Goal: Information Seeking & Learning: Learn about a topic

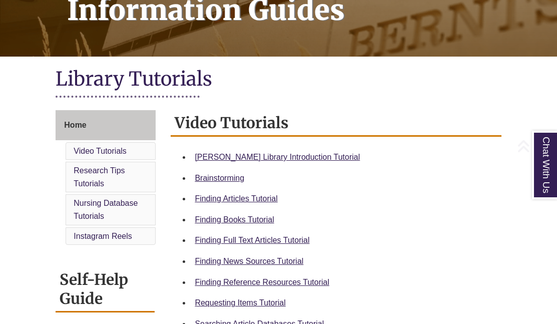
scroll to position [179, 0]
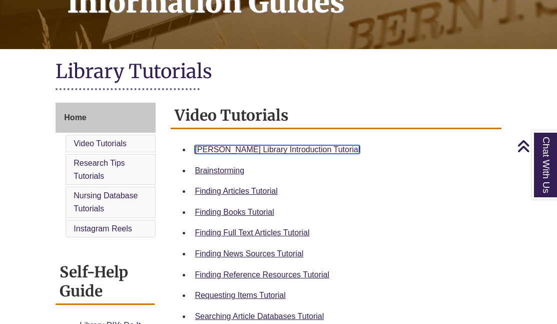
click at [267, 151] on link "Berntsen Library Introduction Tutorial" at bounding box center [277, 149] width 165 height 9
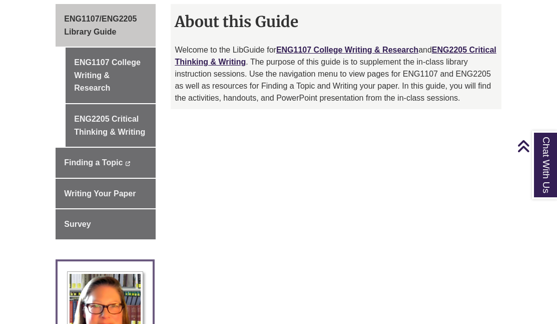
scroll to position [290, 0]
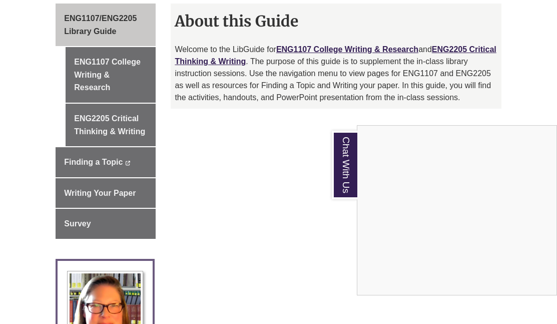
click at [132, 122] on div "Chat With Us" at bounding box center [278, 162] width 557 height 324
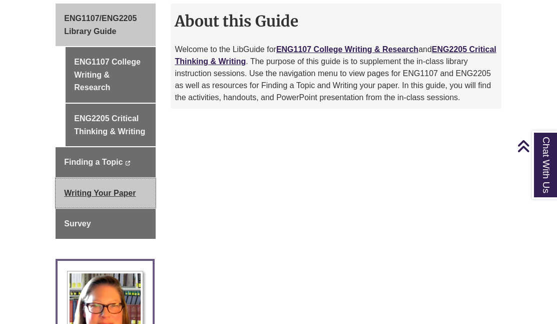
click at [108, 198] on link "Writing Your Paper" at bounding box center [106, 193] width 100 height 30
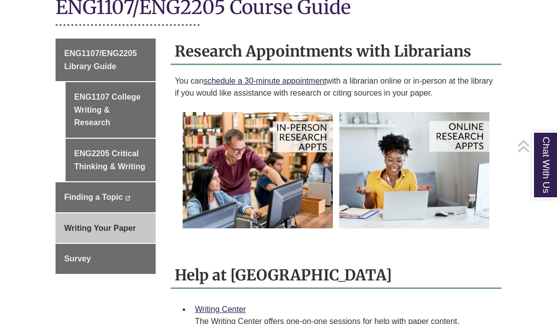
scroll to position [254, 0]
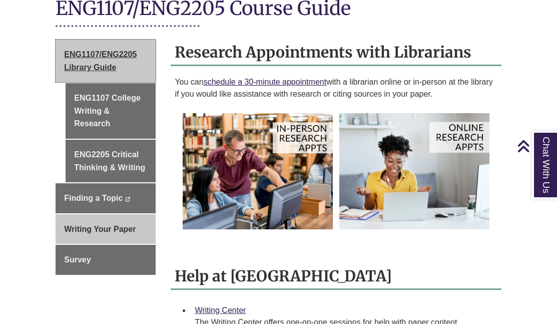
click at [123, 51] on link "ENG1107/ENG2205 Library Guide" at bounding box center [106, 61] width 100 height 43
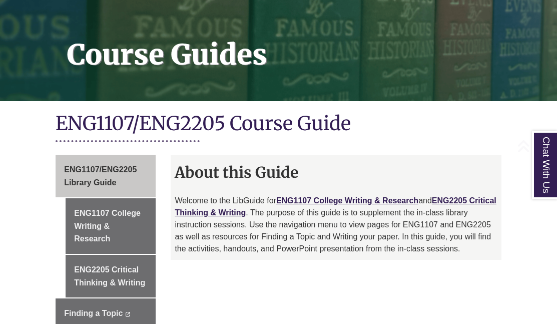
scroll to position [141, 0]
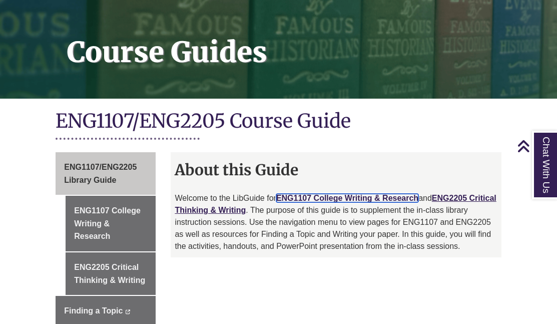
click at [294, 198] on link "ENG1107 College Writing & Research" at bounding box center [347, 198] width 142 height 9
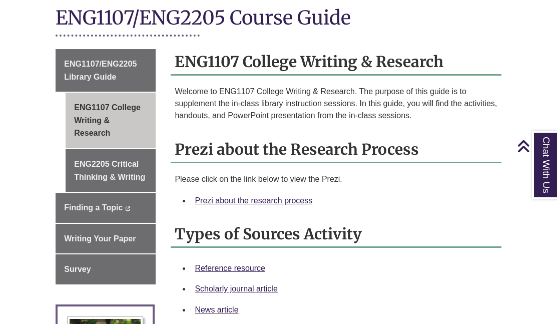
scroll to position [253, 0]
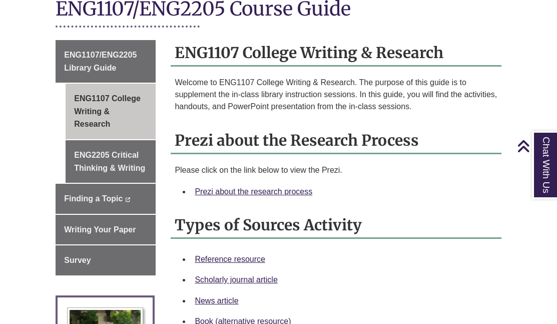
click at [235, 197] on div "Prezi about the research process" at bounding box center [344, 191] width 298 height 13
click at [236, 189] on link "Prezi about the research process" at bounding box center [254, 191] width 118 height 9
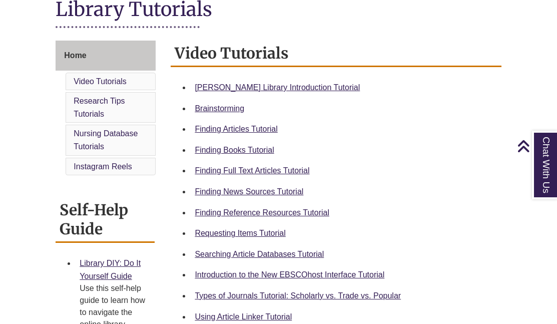
scroll to position [240, 0]
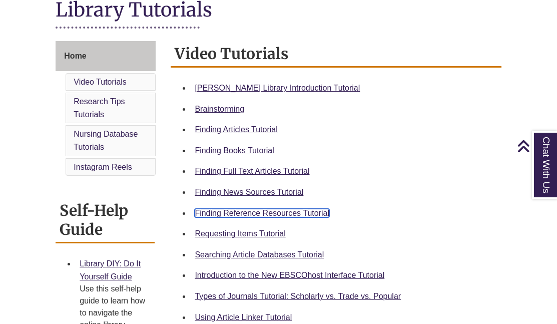
click at [234, 213] on link "Finding Reference Resources Tutorial" at bounding box center [262, 213] width 135 height 9
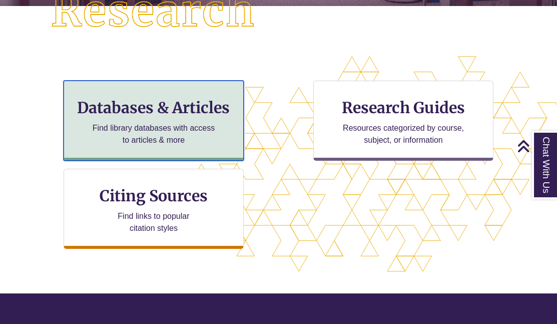
click at [163, 117] on h3 "Databases & Articles" at bounding box center [153, 107] width 163 height 19
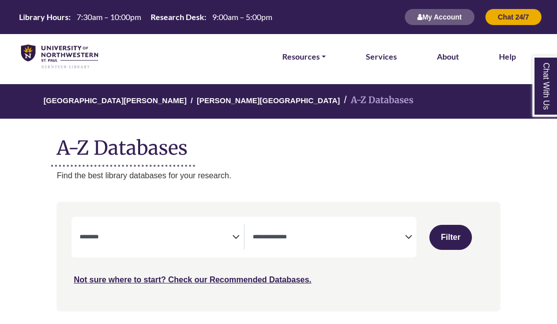
select select "Database Subject Filter"
click at [275, 241] on textarea "Search" at bounding box center [329, 238] width 152 height 8
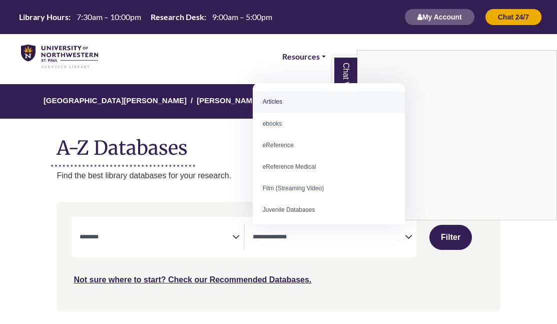
select select "*****"
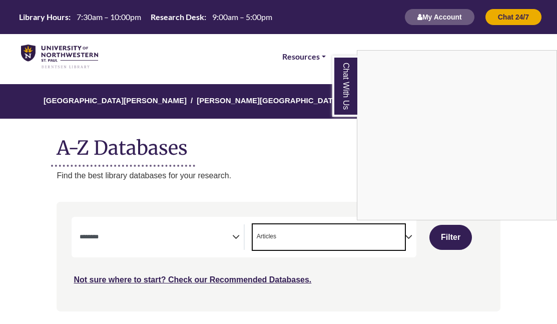
click at [224, 233] on div "Chat With Us" at bounding box center [278, 162] width 557 height 324
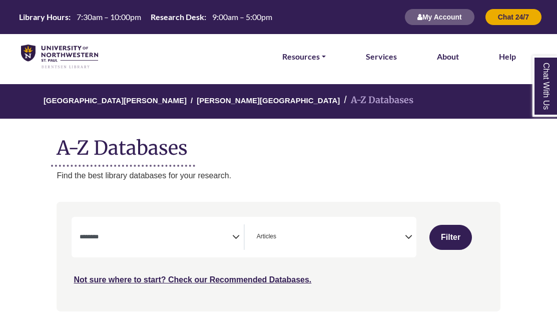
click at [224, 242] on span "Search filters" at bounding box center [156, 237] width 152 height 26
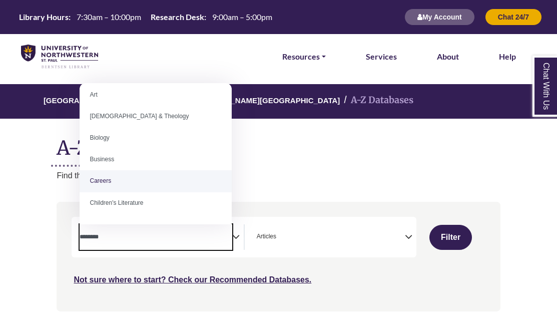
scroll to position [28, 0]
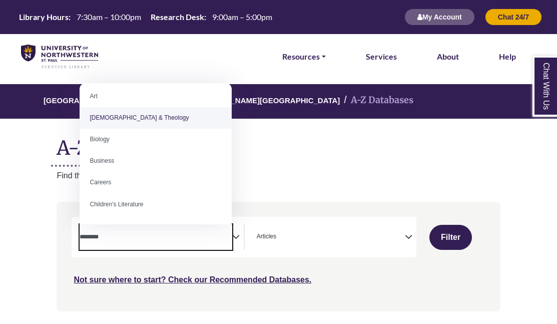
select select "*****"
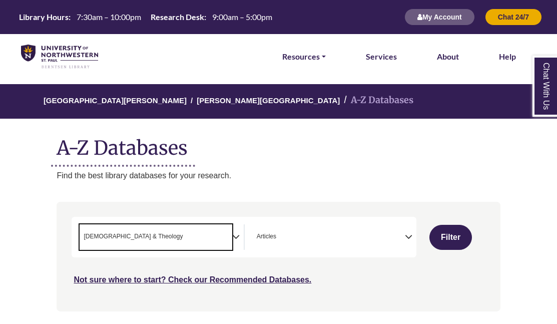
scroll to position [20, 0]
click at [238, 240] on icon "Search filters" at bounding box center [236, 235] width 8 height 15
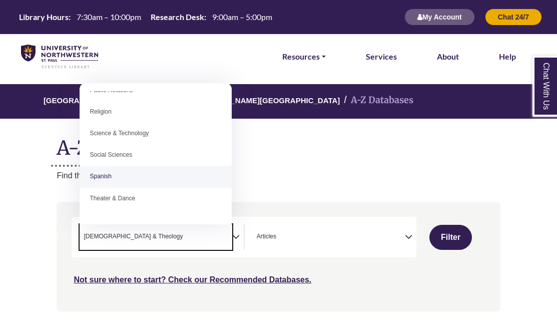
scroll to position [833, 0]
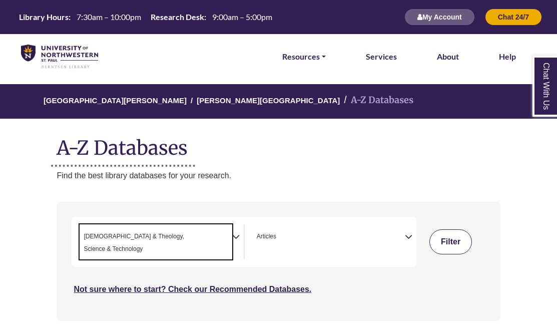
click at [437, 235] on button "Filter" at bounding box center [450, 241] width 43 height 25
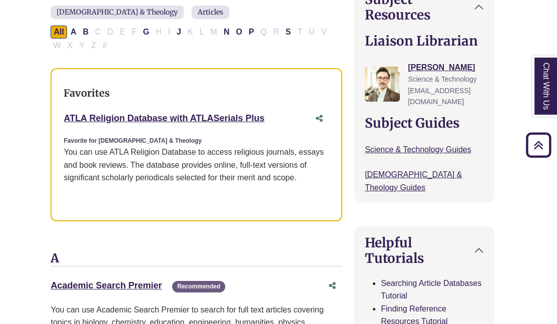
scroll to position [357, 9]
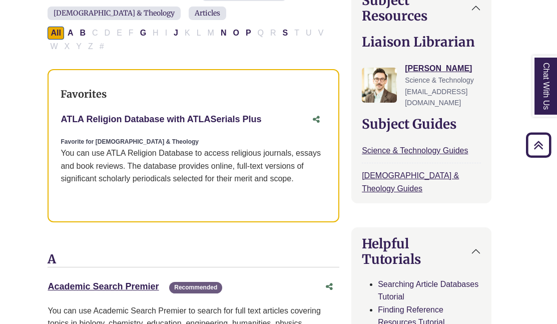
click at [112, 114] on link "ATLA Religion Database with ATLASerials Plus This link opens in a new window" at bounding box center [161, 119] width 201 height 10
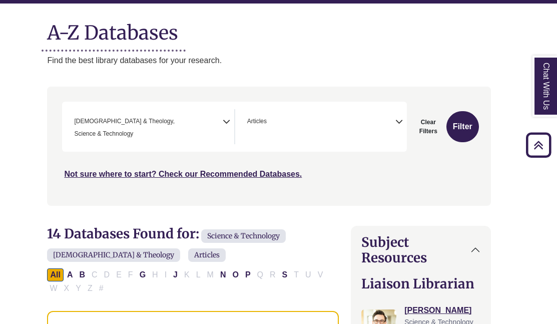
scroll to position [112, 10]
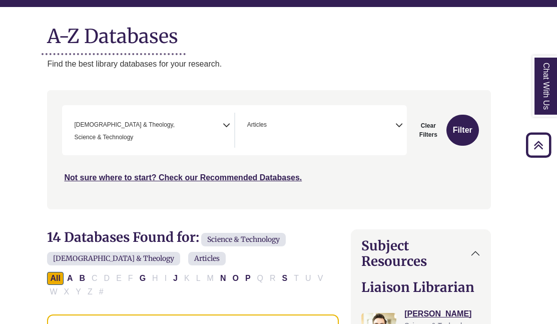
click at [227, 130] on icon "Search filters" at bounding box center [227, 124] width 8 height 15
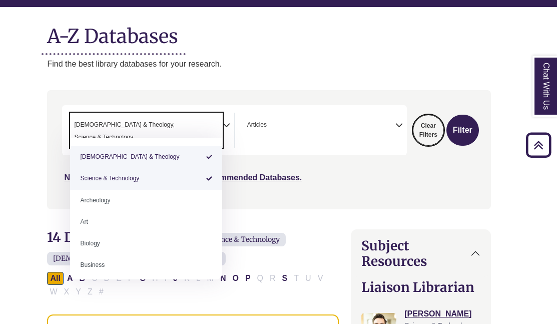
click at [431, 127] on button "Clear Filters" at bounding box center [428, 130] width 31 height 31
select select "Database Subject Filter"
select select "Database Types Filter"
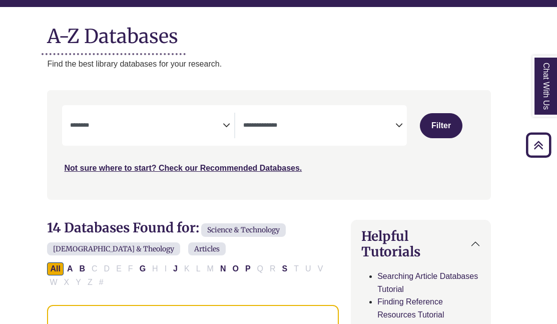
select select "Database Subject Filter"
select select "Database Types Filter"
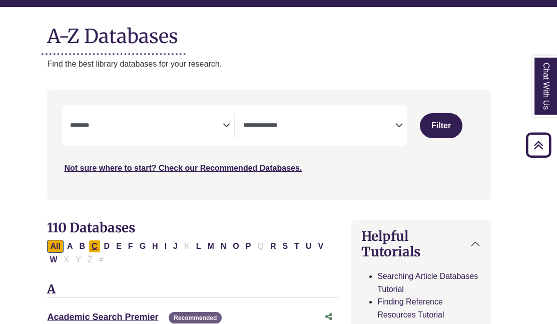
click at [97, 248] on button "C" at bounding box center [95, 246] width 12 height 13
select select "Database Subject Filter"
select select "Database Types Filter"
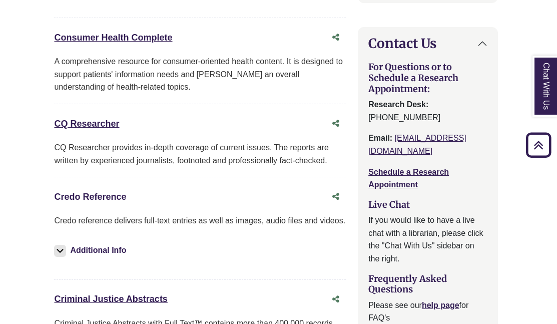
scroll to position [1265, 3]
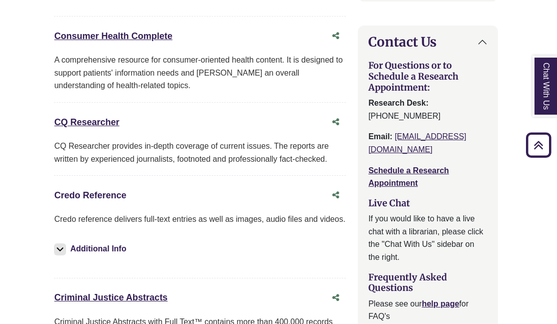
click at [92, 190] on link "Credo Reference This link opens in a new window" at bounding box center [90, 195] width 72 height 10
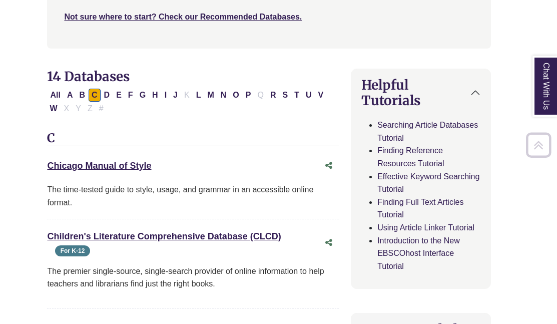
scroll to position [264, 10]
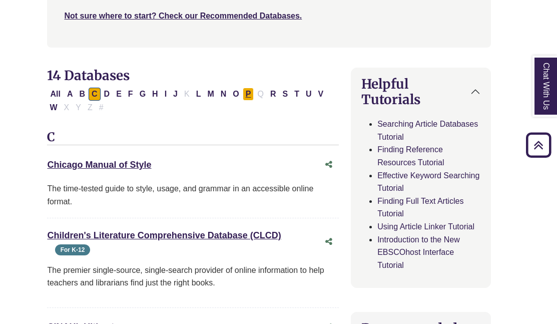
click at [245, 96] on button "P" at bounding box center [249, 94] width 12 height 13
select select "Database Subject Filter"
select select "Database Types Filter"
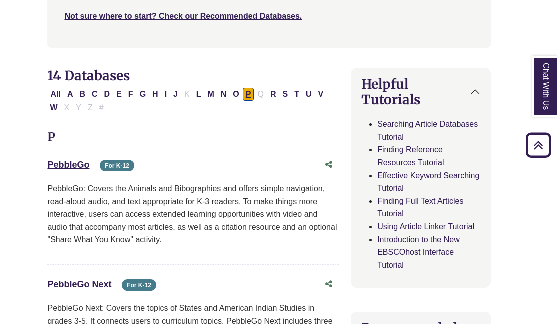
scroll to position [673, 10]
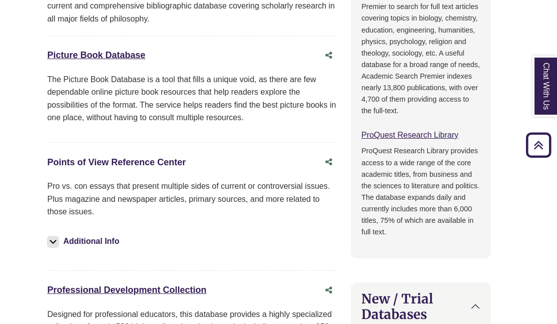
click at [142, 166] on link "Points of View Reference Center This link opens in a new window" at bounding box center [116, 162] width 139 height 10
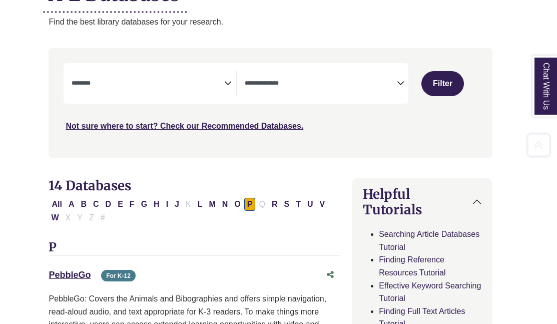
scroll to position [171, 7]
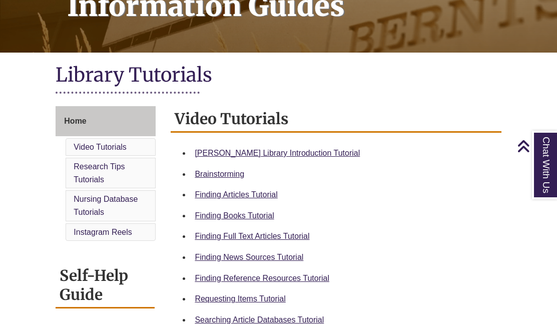
scroll to position [181, 0]
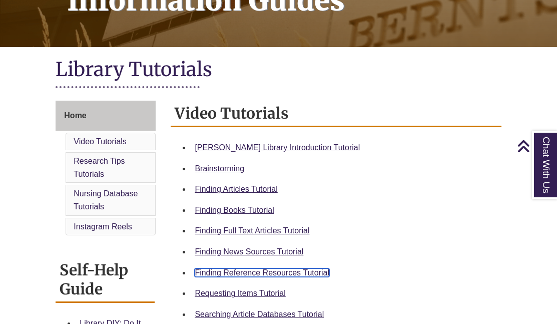
click at [237, 275] on link "Finding Reference Resources Tutorial" at bounding box center [262, 272] width 135 height 9
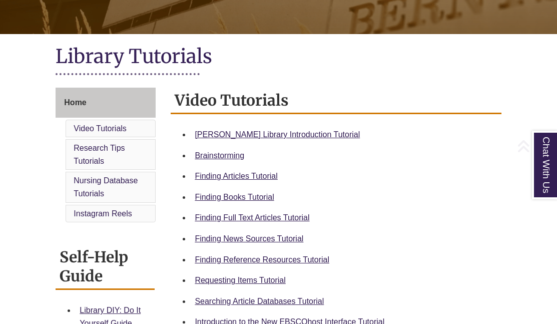
scroll to position [202, 0]
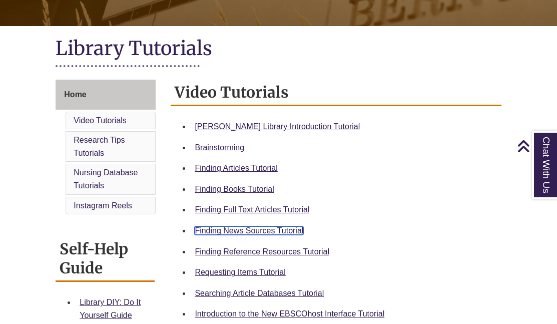
click at [281, 230] on link "Finding News Sources Tutorial" at bounding box center [249, 230] width 109 height 9
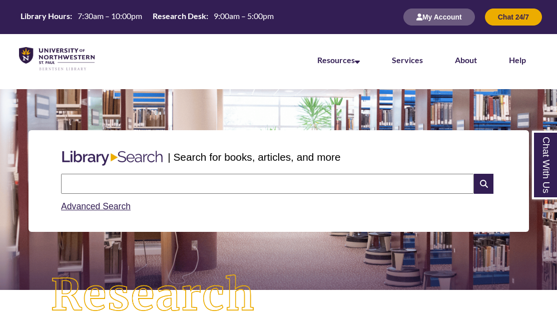
click at [146, 182] on input "text" at bounding box center [267, 184] width 413 height 20
type input "**********"
